Goal: Task Accomplishment & Management: Complete application form

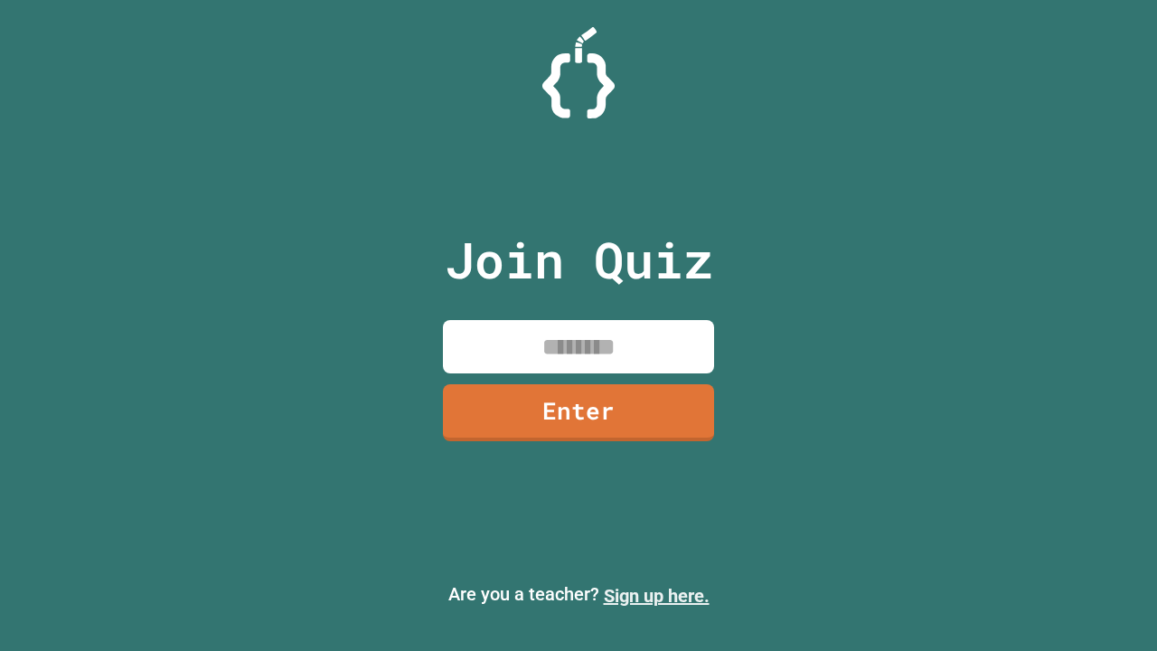
click at [656, 596] on link "Sign up here." at bounding box center [657, 596] width 106 height 22
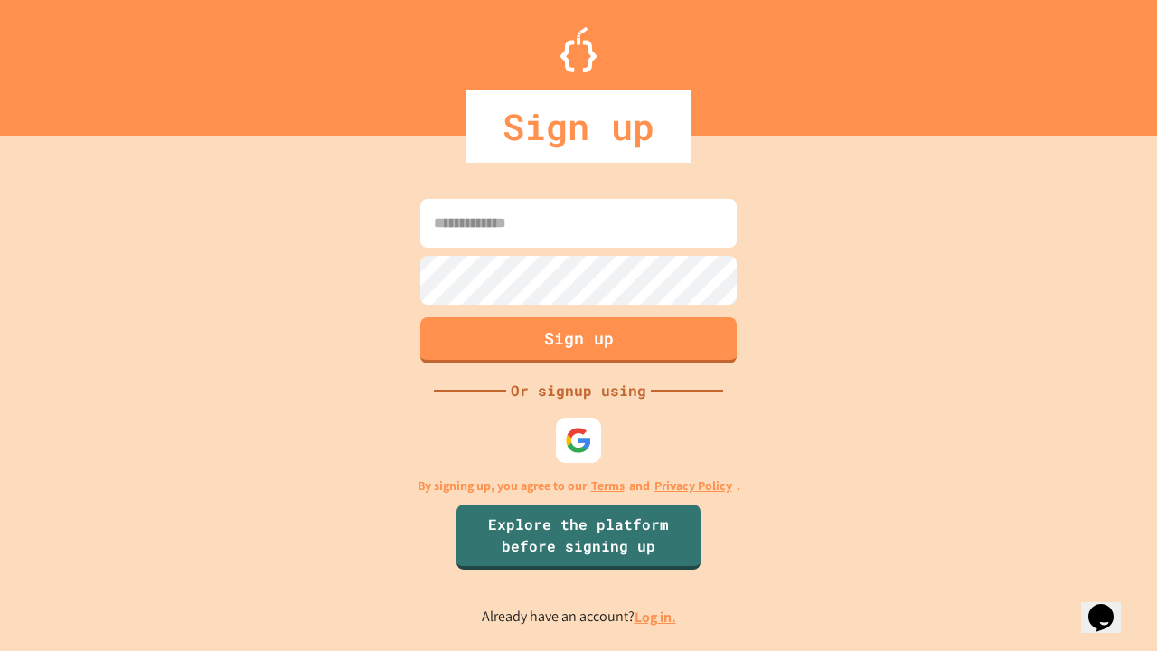
click at [656, 616] on link "Log in." at bounding box center [656, 616] width 42 height 19
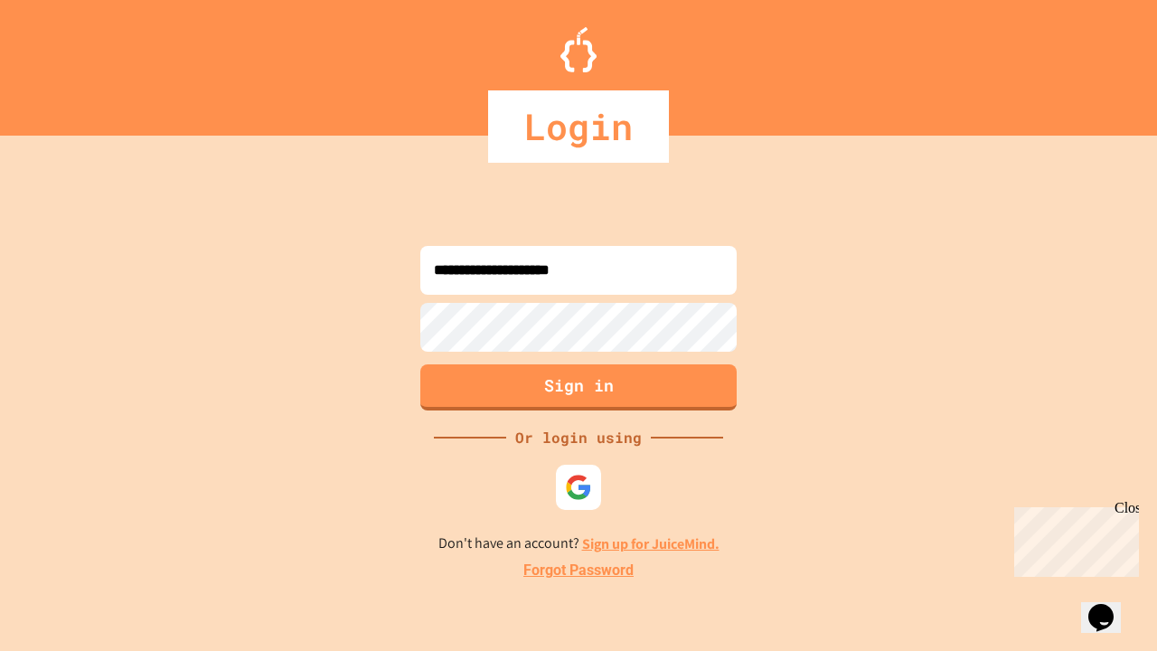
type input "**********"
